Goal: Task Accomplishment & Management: Manage account settings

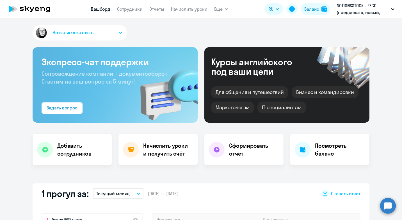
select select "30"
click at [127, 12] on link "Сотрудники" at bounding box center [130, 9] width 26 height 6
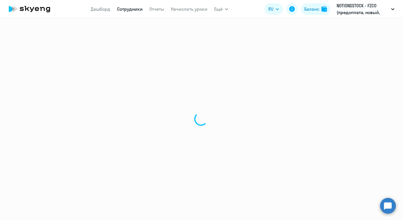
select select "30"
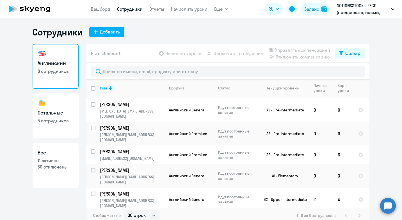
scroll to position [49, 0]
click at [91, 149] on input "select row 21926825" at bounding box center [96, 154] width 11 height 11
checkbox input "true"
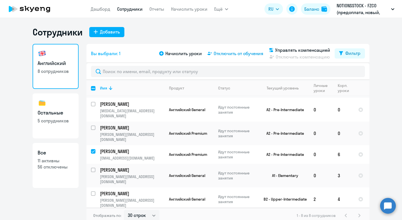
click at [239, 54] on span "Отключить от обучения" at bounding box center [239, 53] width 50 height 7
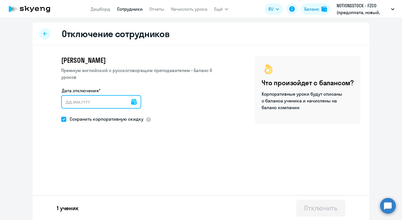
click at [133, 101] on input "Дата отключения*" at bounding box center [101, 101] width 80 height 13
click at [131, 102] on icon at bounding box center [134, 102] width 6 height 6
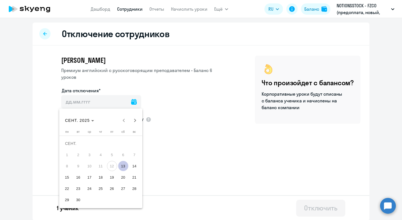
click at [123, 165] on span "13" at bounding box center [123, 166] width 10 height 10
type input "[DATE]"
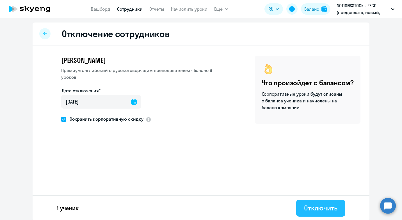
click at [310, 206] on div "Отключить" at bounding box center [320, 207] width 33 height 9
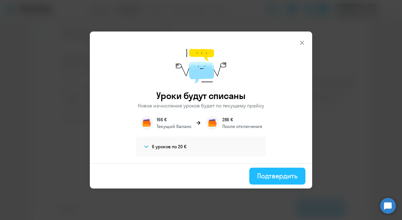
click at [264, 174] on div "Подтвердить" at bounding box center [277, 175] width 40 height 9
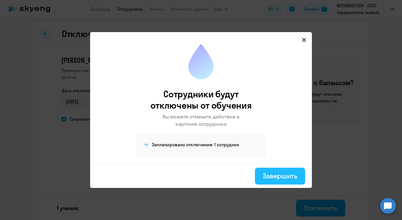
click at [269, 177] on div "Завершить" at bounding box center [280, 175] width 35 height 9
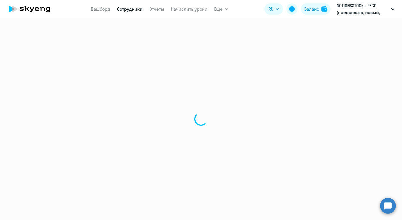
select select "30"
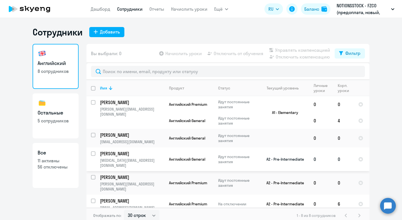
click at [91, 152] on input "select row 37533730" at bounding box center [96, 156] width 11 height 11
checkbox input "true"
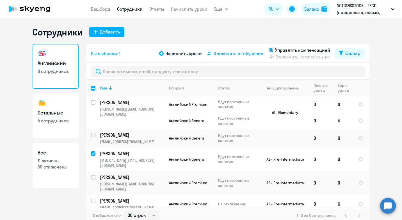
click at [247, 52] on span "Отключить от обучения" at bounding box center [239, 53] width 50 height 7
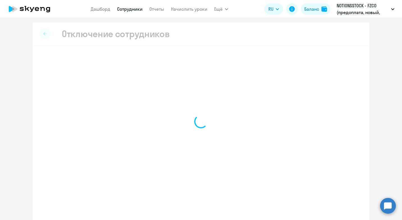
select select "all"
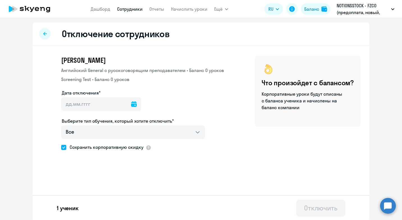
click at [131, 104] on icon at bounding box center [134, 104] width 6 height 6
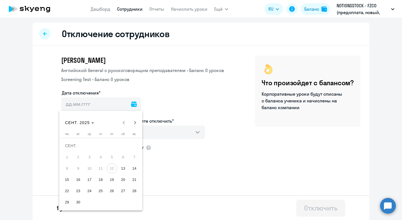
click at [97, 178] on span "18" at bounding box center [101, 179] width 10 height 10
type input "[DATE]"
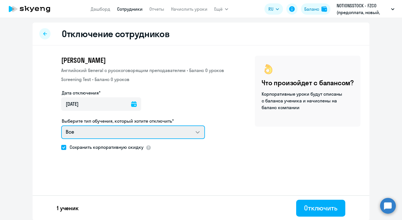
click at [194, 134] on select "Все Английский General с русскоговорящим преподавателем Screening Test" at bounding box center [133, 131] width 144 height 13
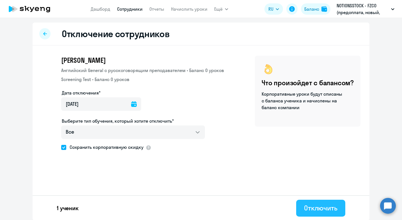
click at [312, 208] on div "Отключить" at bounding box center [320, 207] width 33 height 9
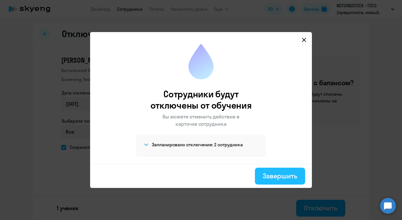
click at [279, 175] on div "Завершить" at bounding box center [280, 175] width 35 height 9
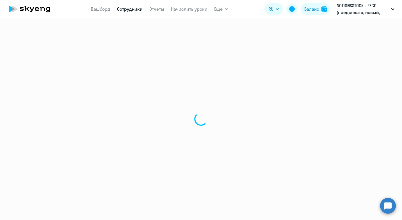
select select "30"
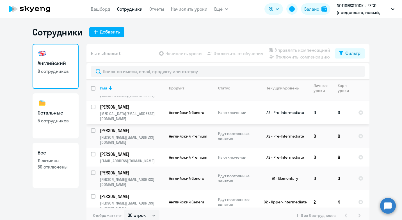
scroll to position [49, 0]
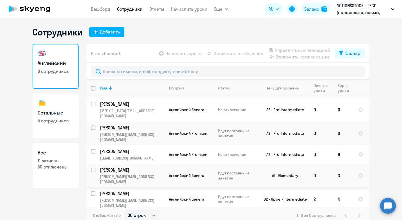
click at [92, 167] on input "select row 38657716" at bounding box center [96, 172] width 11 height 11
checkbox input "true"
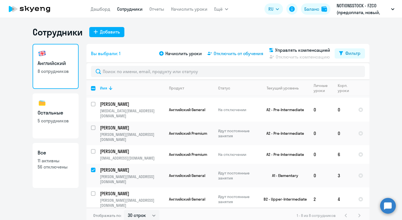
click at [220, 51] on span "Отключить от обучения" at bounding box center [239, 53] width 50 height 7
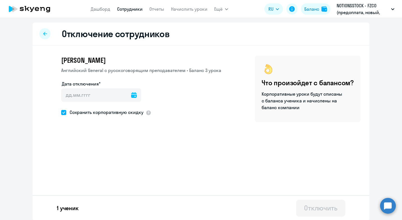
click at [131, 96] on icon at bounding box center [134, 95] width 6 height 6
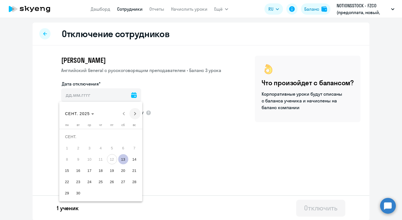
click at [133, 111] on span "Next month" at bounding box center [135, 113] width 11 height 11
click at [89, 148] on span "1" at bounding box center [90, 148] width 10 height 10
type input "[DATE]"
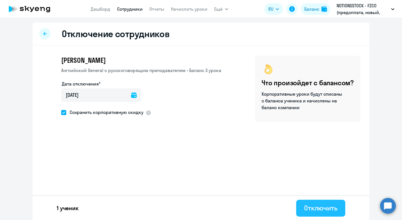
click at [300, 206] on button "Отключить" at bounding box center [320, 207] width 49 height 17
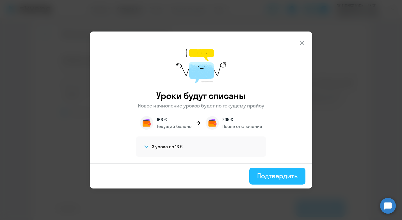
click at [263, 177] on div "Подтвердить" at bounding box center [277, 175] width 40 height 9
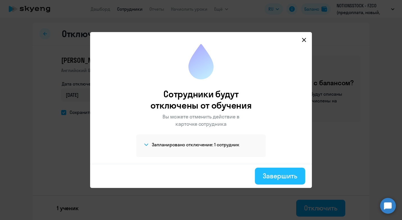
click at [284, 176] on div "Завершить" at bounding box center [280, 175] width 35 height 9
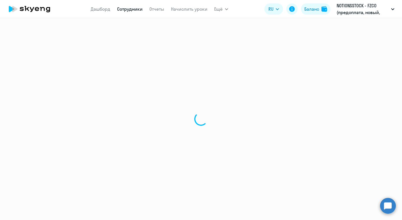
select select "30"
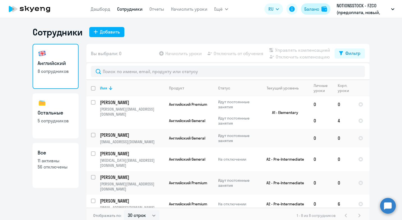
click at [320, 10] on button "Баланс" at bounding box center [315, 8] width 29 height 11
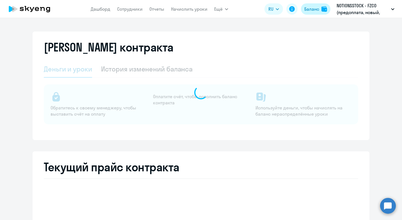
select select "english_adult_not_native_speaker"
